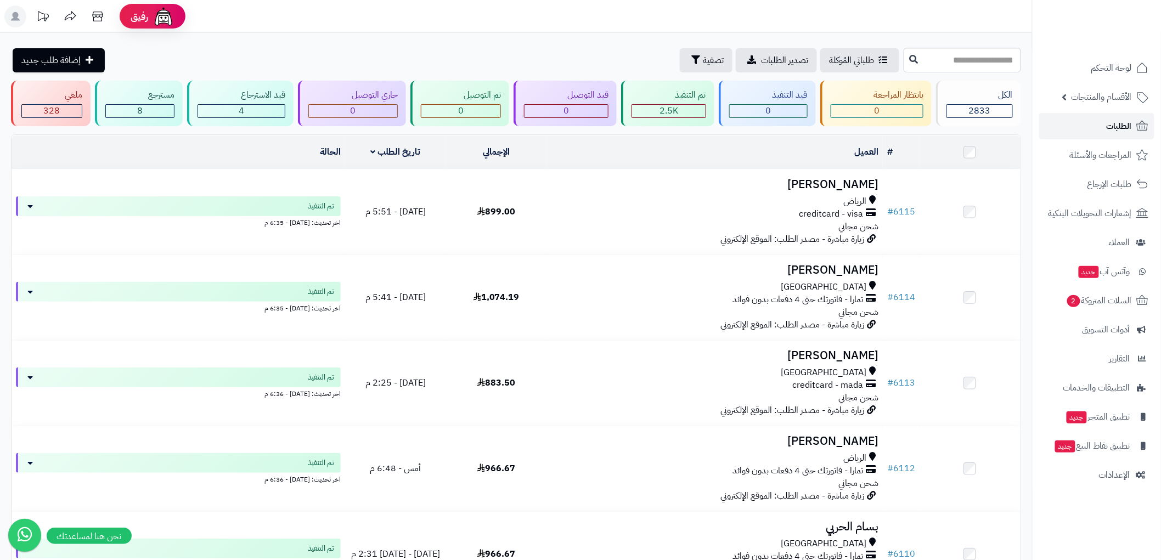
click at [1121, 124] on span "الطلبات" at bounding box center [1118, 125] width 25 height 15
click at [1121, 128] on span "الطلبات" at bounding box center [1118, 125] width 25 height 15
